Goal: Task Accomplishment & Management: Manage account settings

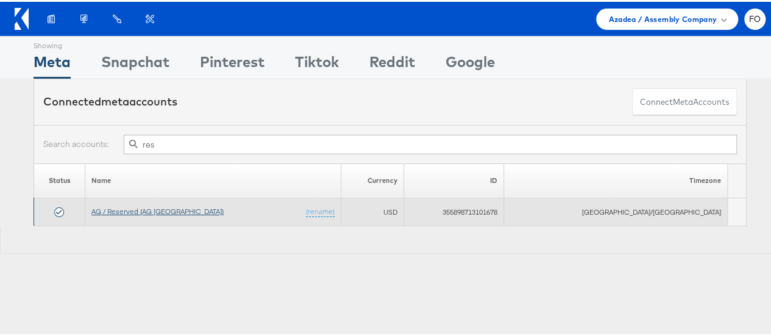
type input "res"
click at [185, 208] on link "AG / Reserved (AG [GEOGRAPHIC_DATA])" at bounding box center [157, 209] width 132 height 9
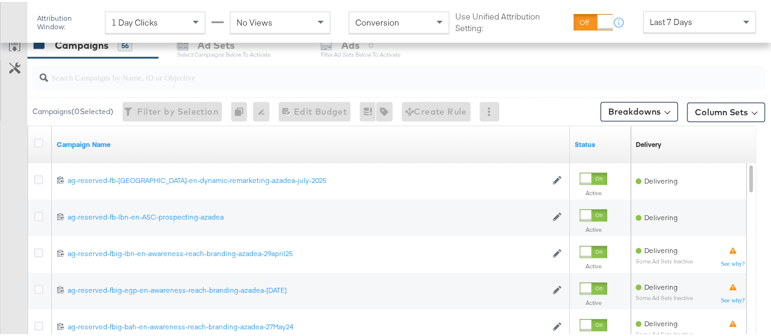
scroll to position [528, 0]
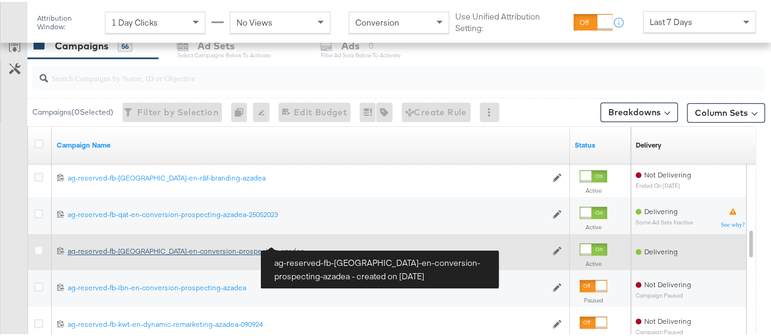
click at [234, 248] on div "ag-reserved-fb-uae-en-conversion-prospecting-azadea ag-reserved-fb-uae-en-conve…" at bounding box center [307, 249] width 478 height 10
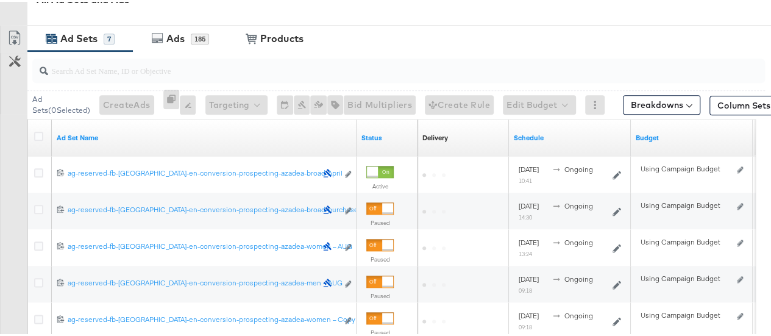
scroll to position [584, 0]
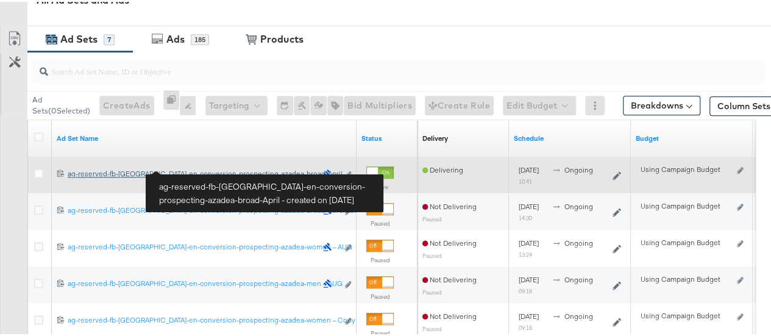
click at [258, 171] on div "ag-reserved-fb-uae-en-conversion-prospecting-azadea-broad-April ag-reserved-fb-…" at bounding box center [192, 172] width 249 height 10
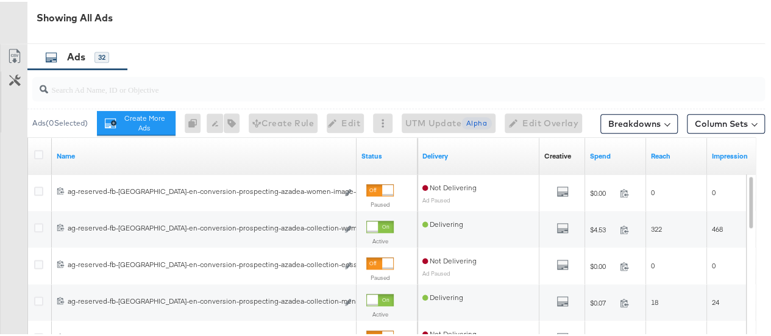
scroll to position [612, 0]
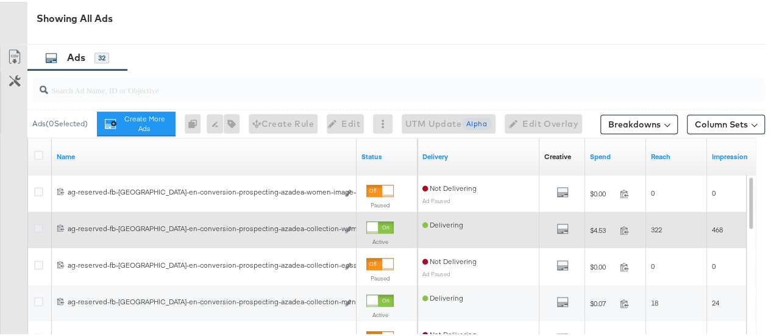
click at [38, 225] on icon at bounding box center [38, 226] width 9 height 9
click at [0, 0] on input "checkbox" at bounding box center [0, 0] width 0 height 0
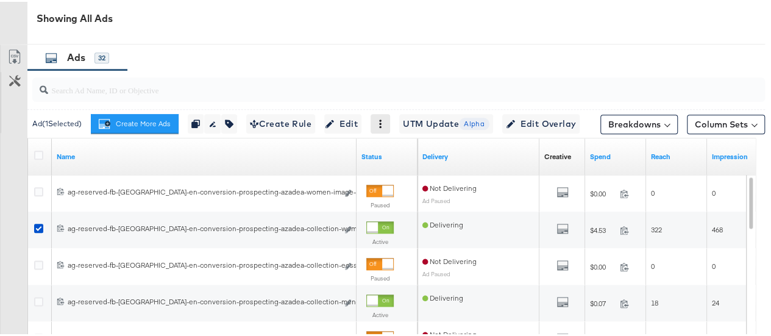
click at [376, 118] on icon at bounding box center [380, 122] width 9 height 9
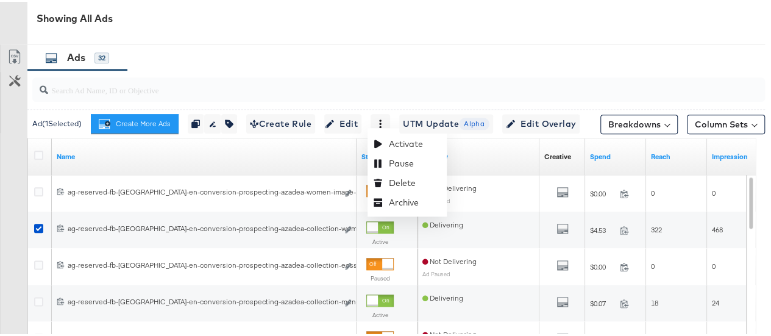
click at [531, 97] on div at bounding box center [398, 87] width 732 height 29
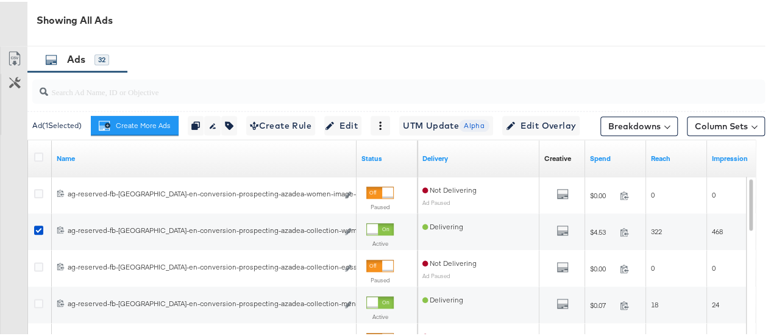
scroll to position [609, 0]
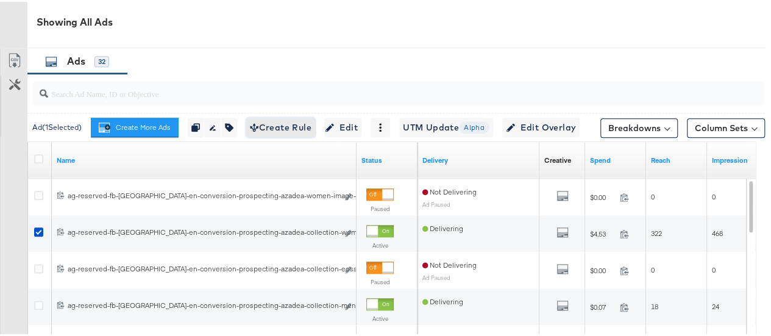
click at [257, 123] on span "Create Rule" at bounding box center [281, 125] width 62 height 15
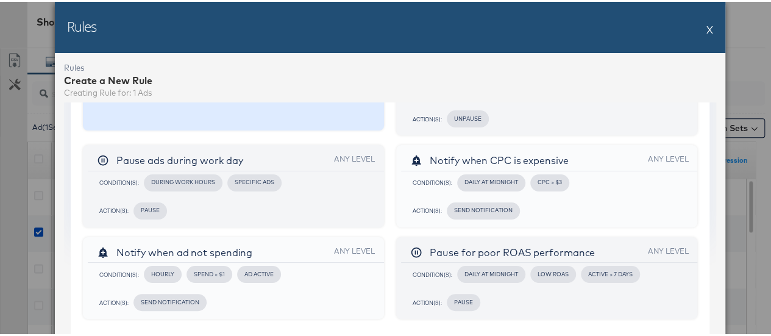
scroll to position [0, 0]
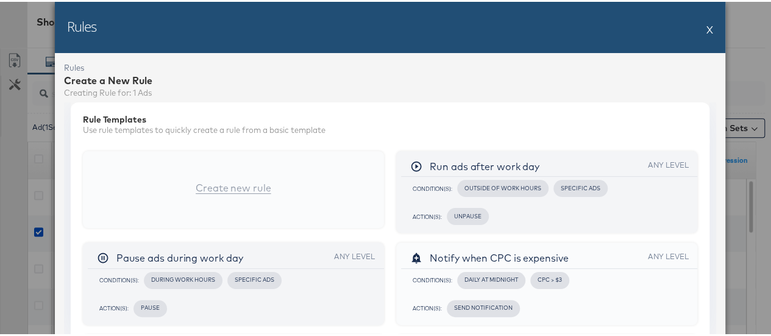
click at [707, 31] on button "X" at bounding box center [709, 27] width 7 height 24
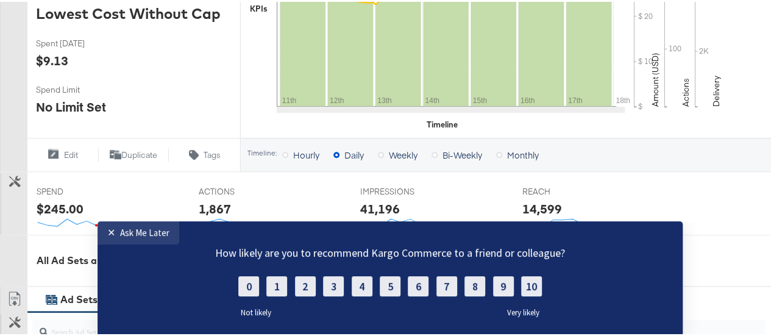
scroll to position [422, 0]
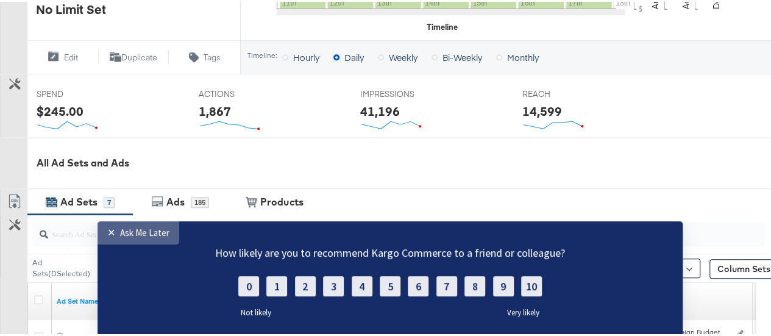
click at [128, 241] on link "✕ Ask Me Later" at bounding box center [138, 232] width 82 height 23
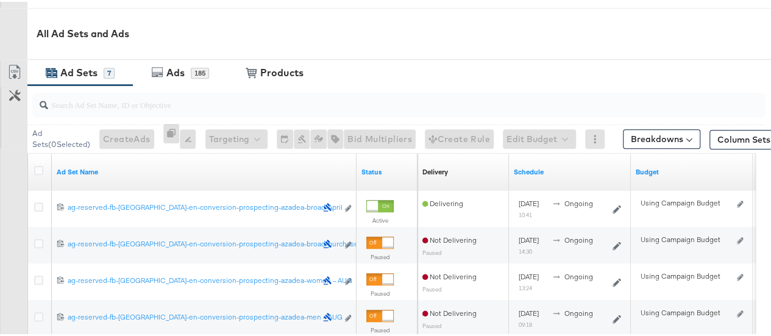
scroll to position [551, 0]
click at [632, 130] on button "Breakdowns" at bounding box center [661, 136] width 77 height 19
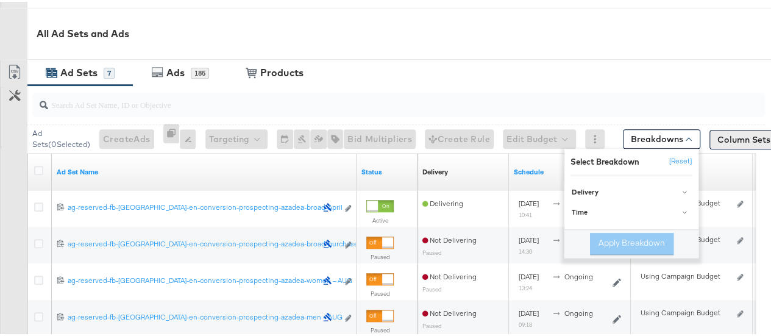
click at [742, 136] on button "Column Sets" at bounding box center [748, 137] width 78 height 19
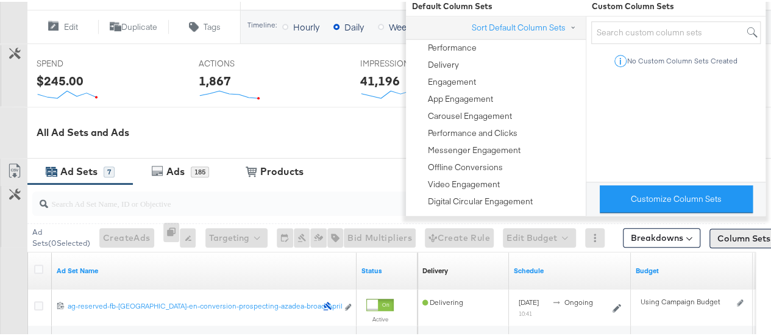
scroll to position [456, 0]
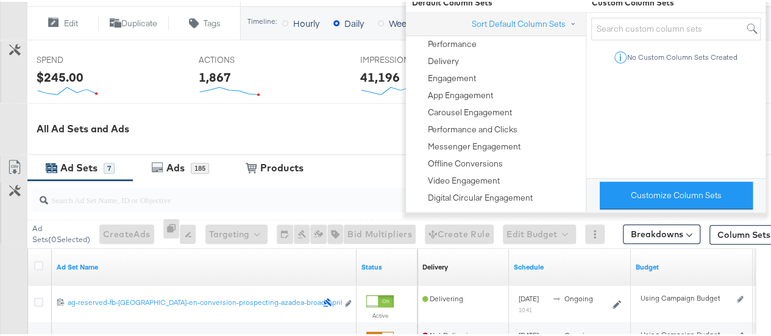
click at [370, 147] on div "All Ad Sets and Ads" at bounding box center [390, 127] width 780 height 52
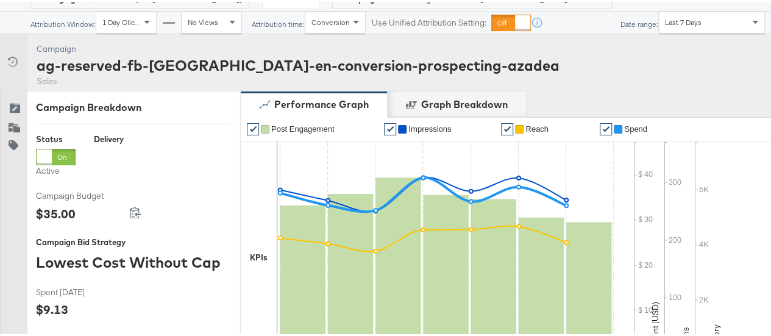
scroll to position [74, 0]
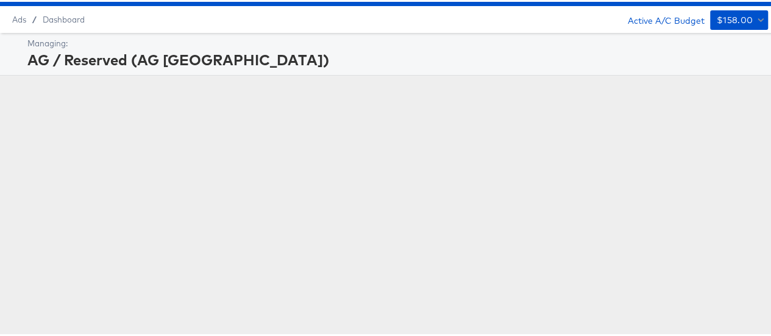
scroll to position [29, 0]
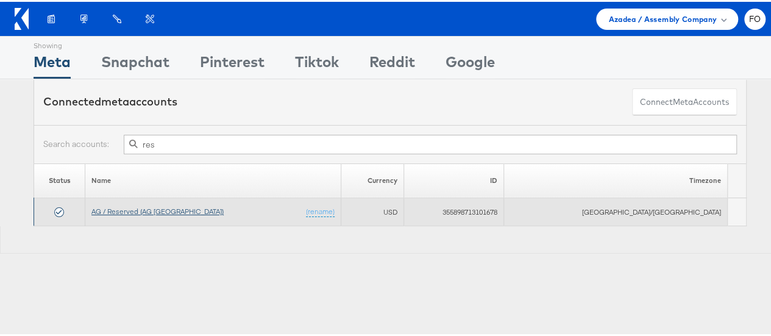
type input "res"
click at [151, 208] on link "AG / Reserved (AG [GEOGRAPHIC_DATA])" at bounding box center [157, 209] width 132 height 9
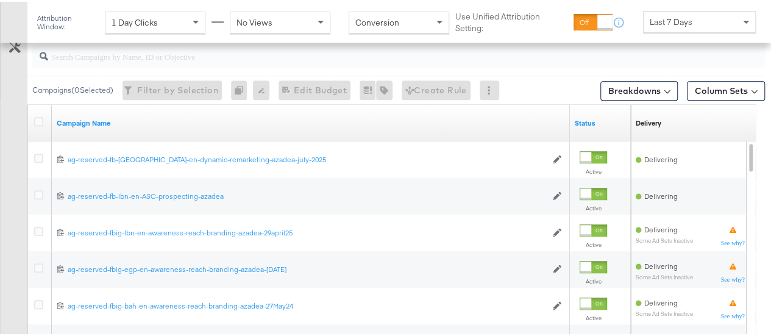
scroll to position [548, 0]
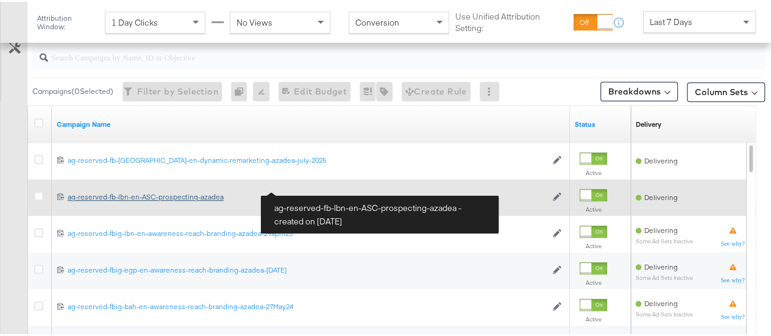
click at [174, 191] on div "ag-reserved-fb-lbn-en-ASC-prospecting-azadea ag-reserved-fb-lbn-en-ASC-prospect…" at bounding box center [307, 195] width 478 height 10
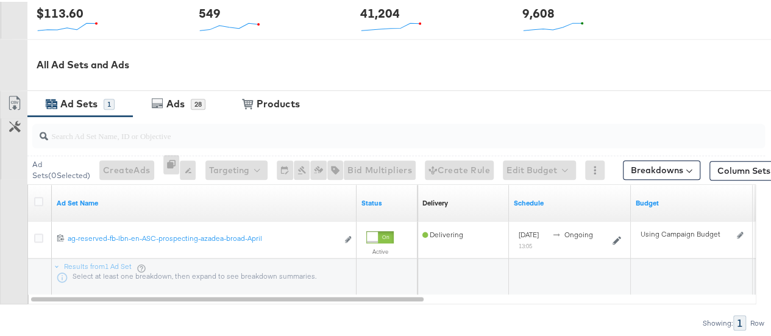
scroll to position [519, 0]
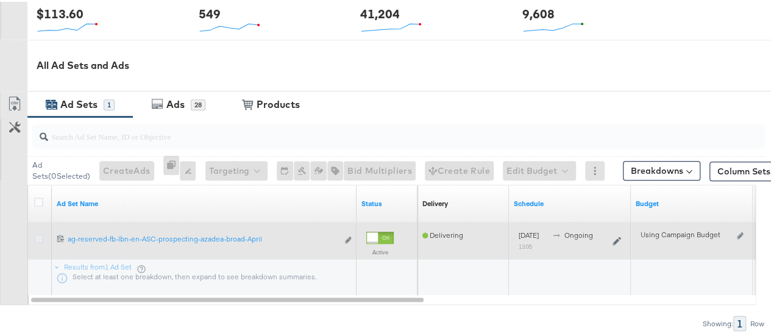
click at [39, 235] on icon at bounding box center [38, 236] width 9 height 9
click at [0, 0] on input "checkbox" at bounding box center [0, 0] width 0 height 0
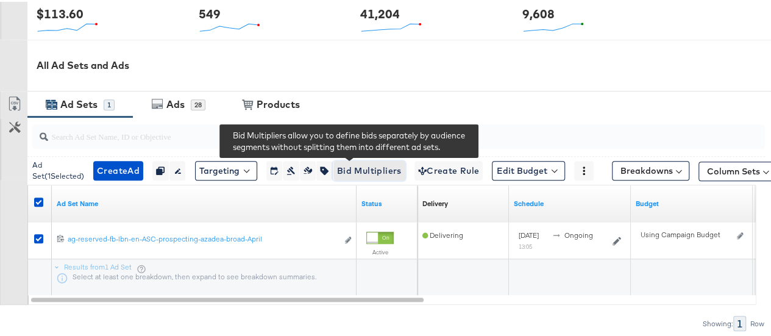
click at [354, 168] on span "Bid Multipliers" at bounding box center [369, 168] width 65 height 15
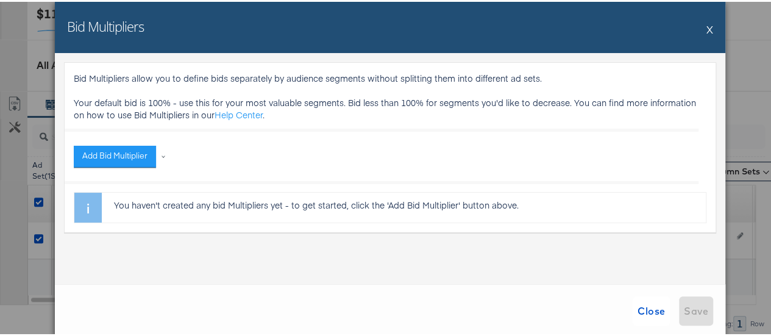
click at [706, 28] on button "X" at bounding box center [709, 27] width 7 height 24
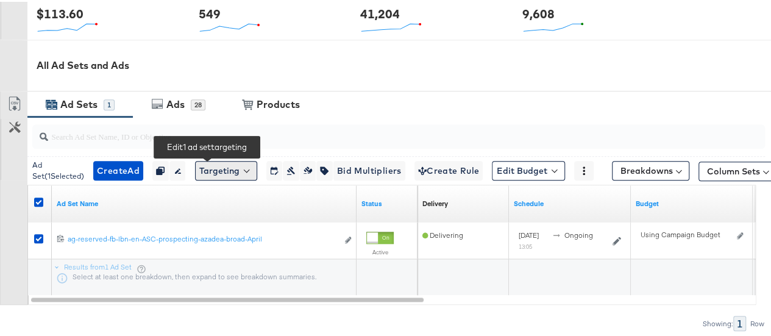
click at [202, 163] on button "Targeting" at bounding box center [226, 168] width 62 height 19
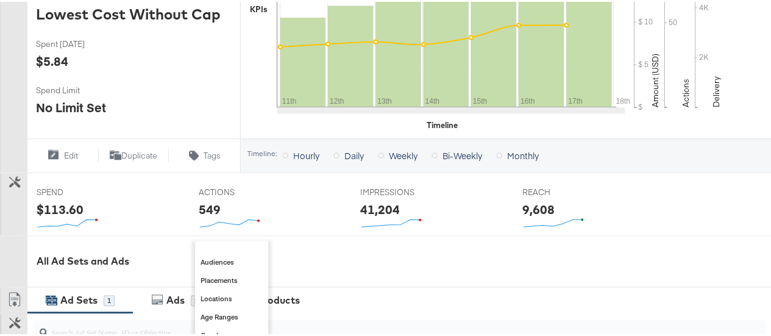
scroll to position [323, 0]
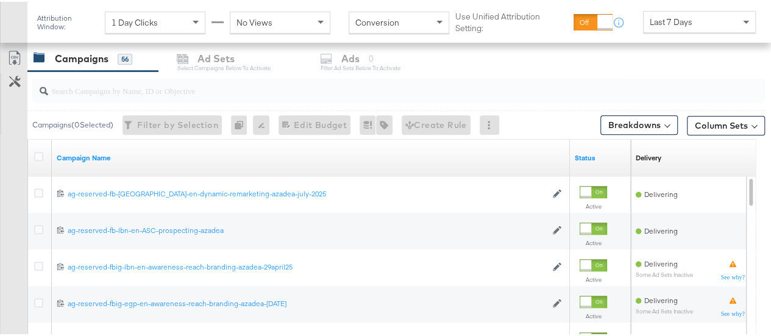
scroll to position [513, 0]
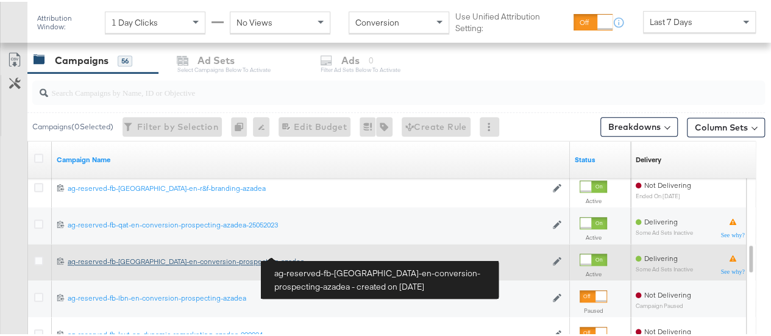
click at [229, 260] on div "ag-reserved-fb-[GEOGRAPHIC_DATA]-en-conversion-prospecting-azadea ag-reserved-f…" at bounding box center [307, 260] width 478 height 10
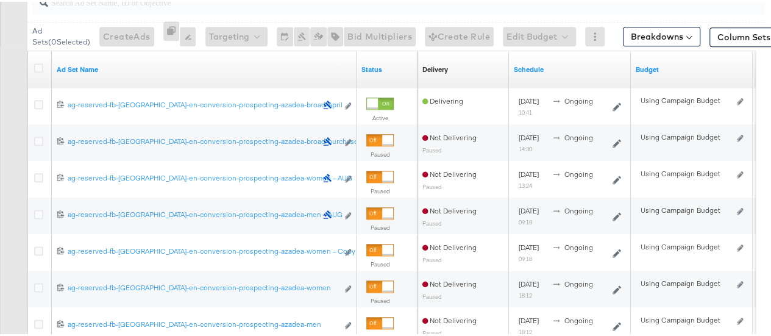
scroll to position [652, 0]
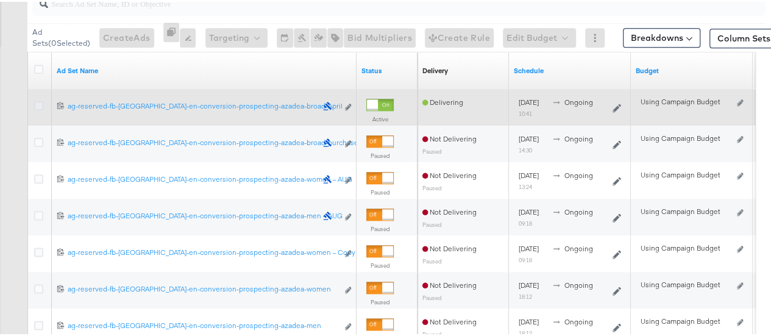
click at [43, 102] on icon at bounding box center [38, 103] width 9 height 9
click at [0, 0] on input "checkbox" at bounding box center [0, 0] width 0 height 0
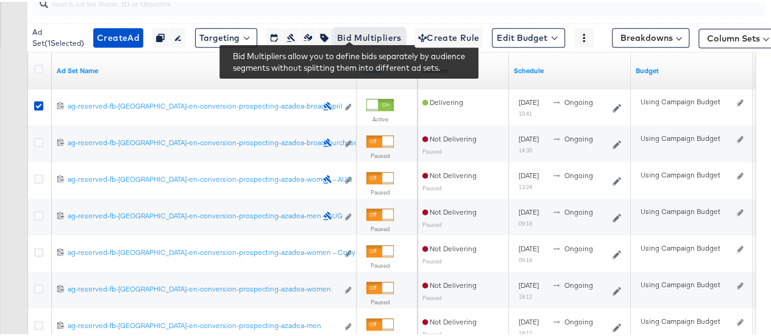
click at [367, 31] on span "Bid Multipliers" at bounding box center [369, 36] width 65 height 15
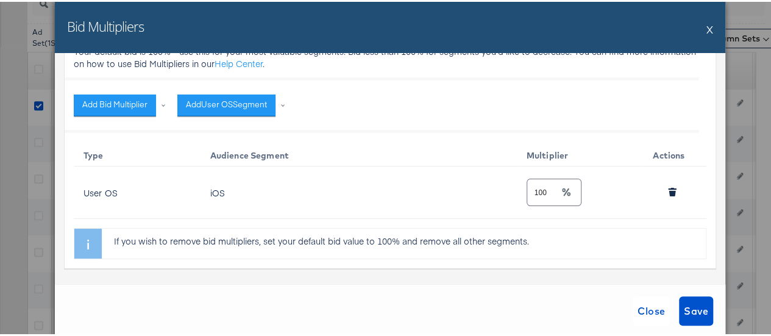
scroll to position [51, 0]
click at [706, 34] on button "X" at bounding box center [709, 27] width 7 height 24
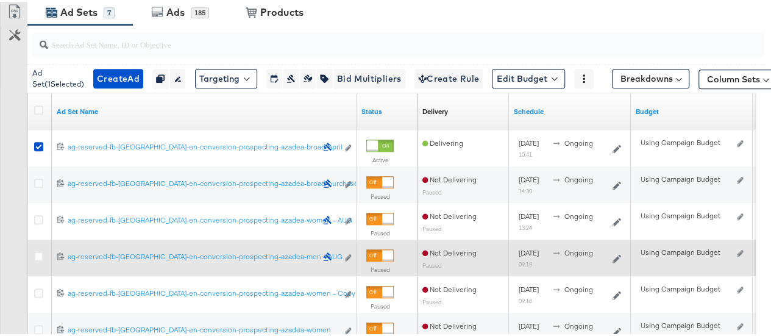
scroll to position [612, 0]
